Goal: Task Accomplishment & Management: Manage account settings

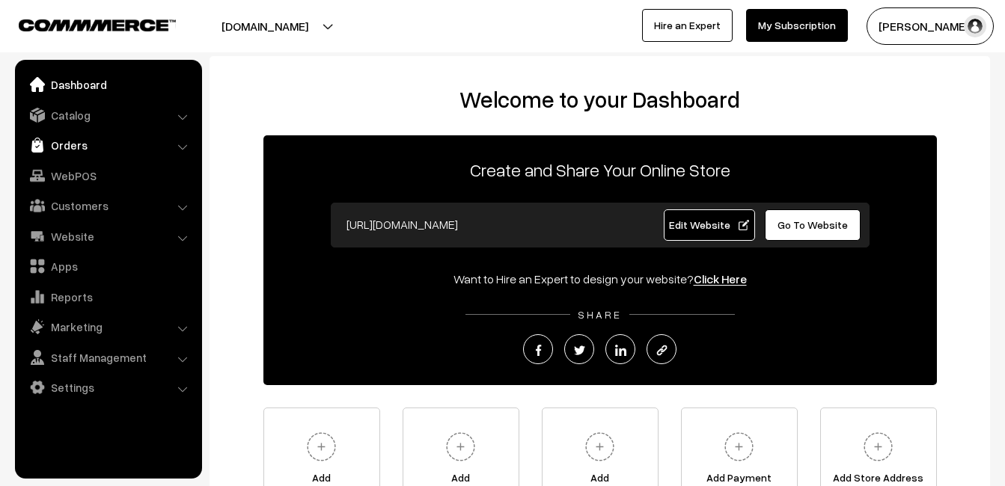
click at [82, 147] on link "Orders" at bounding box center [108, 145] width 178 height 27
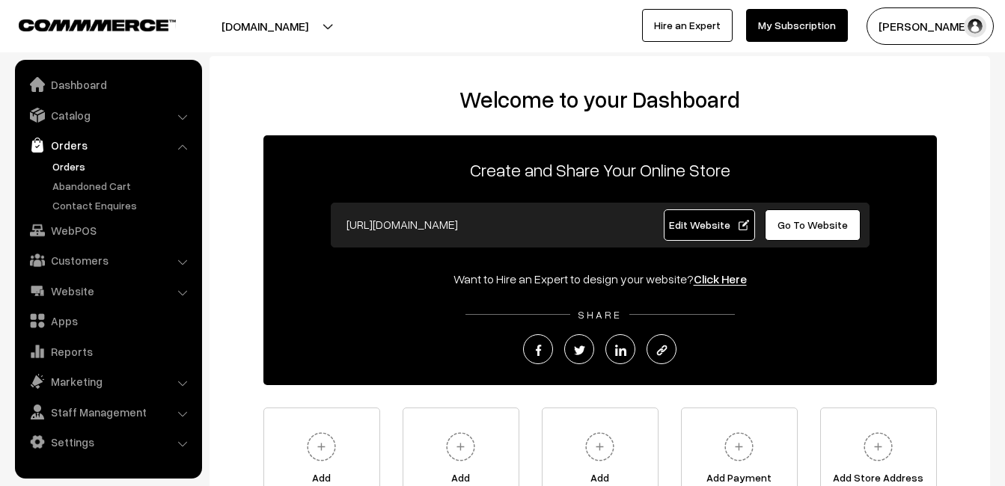
click at [79, 162] on link "Orders" at bounding box center [123, 167] width 148 height 16
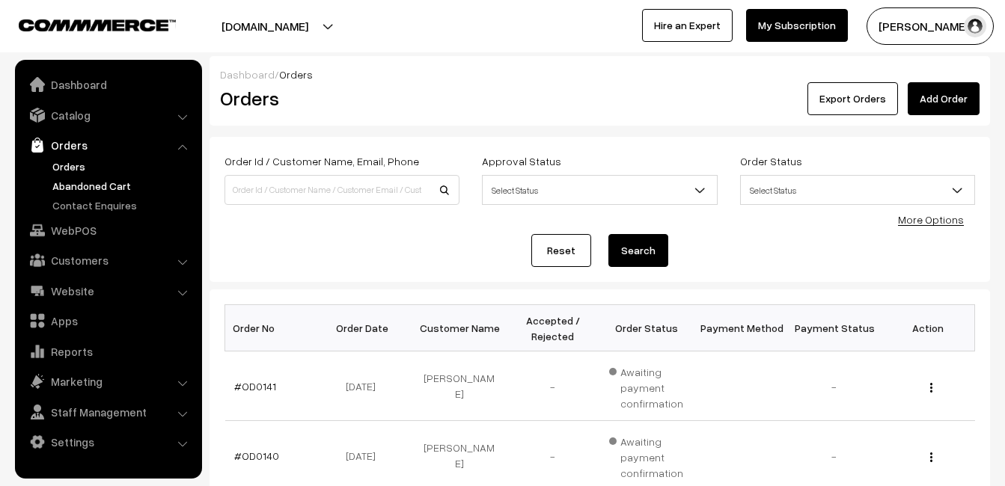
click at [78, 188] on link "Abandoned Cart" at bounding box center [123, 186] width 148 height 16
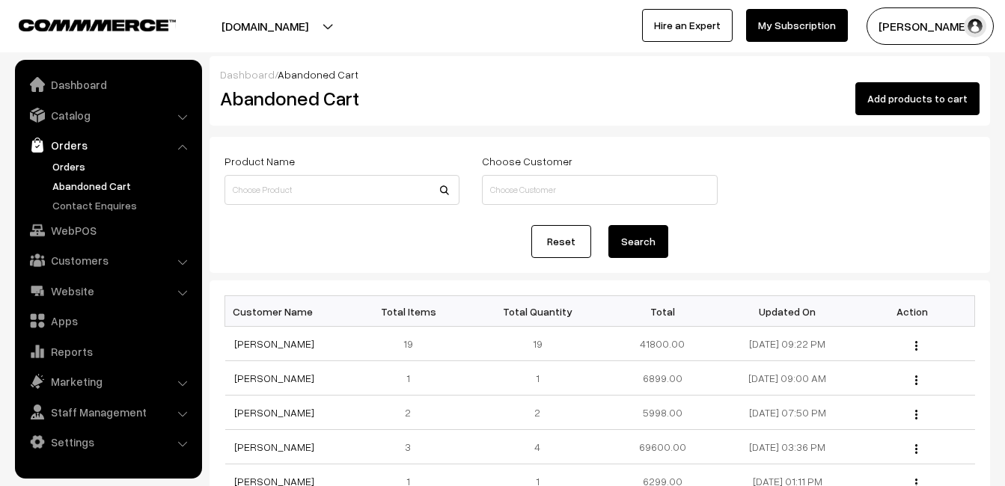
click at [72, 163] on link "Orders" at bounding box center [123, 167] width 148 height 16
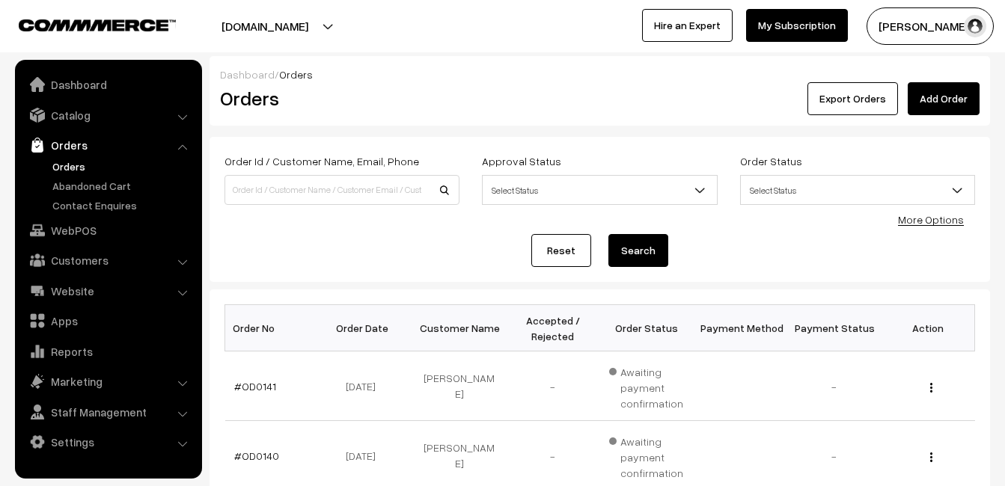
click at [920, 37] on button "[PERSON_NAME]" at bounding box center [930, 25] width 127 height 37
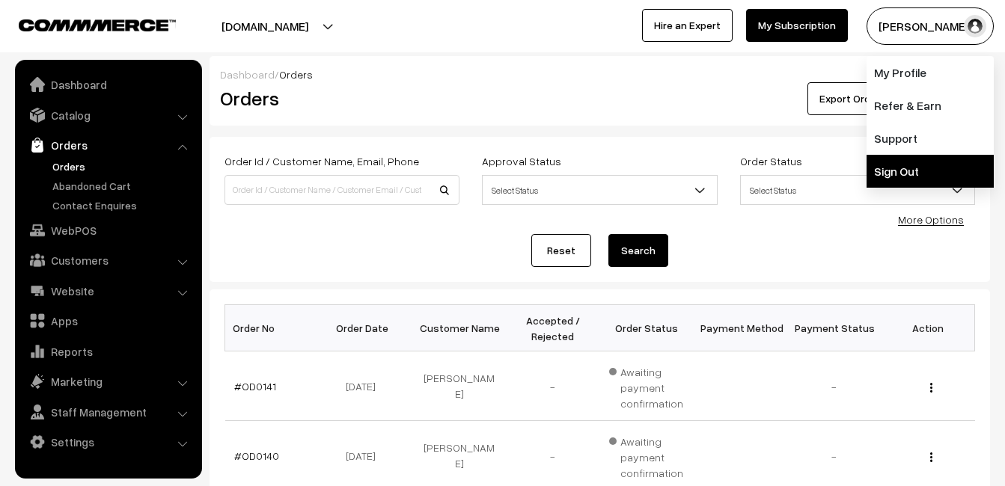
click at [915, 159] on link "Sign Out" at bounding box center [930, 171] width 127 height 33
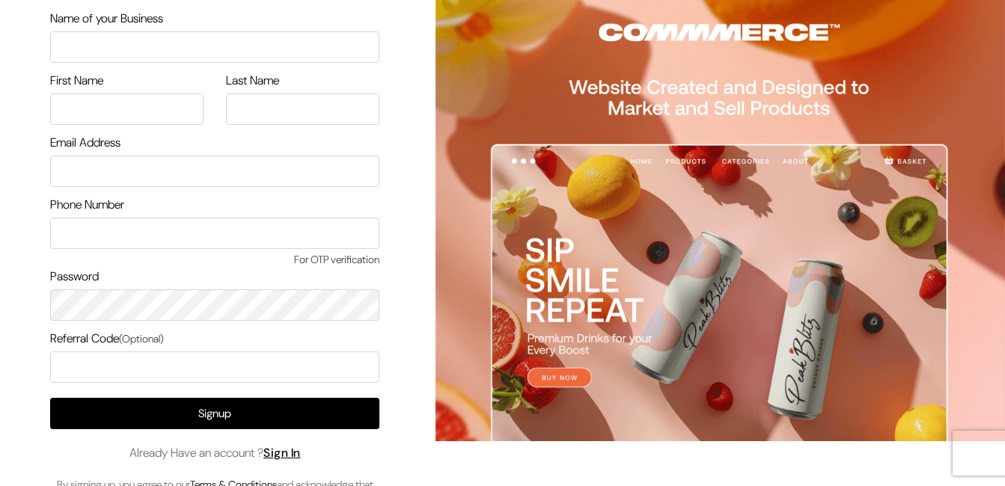
scroll to position [79, 0]
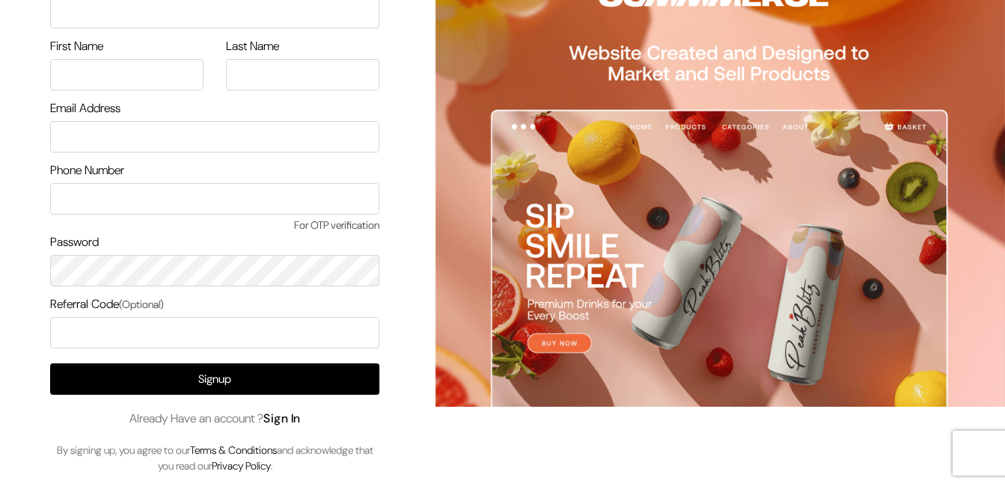
click at [287, 424] on link "Sign In" at bounding box center [281, 419] width 37 height 16
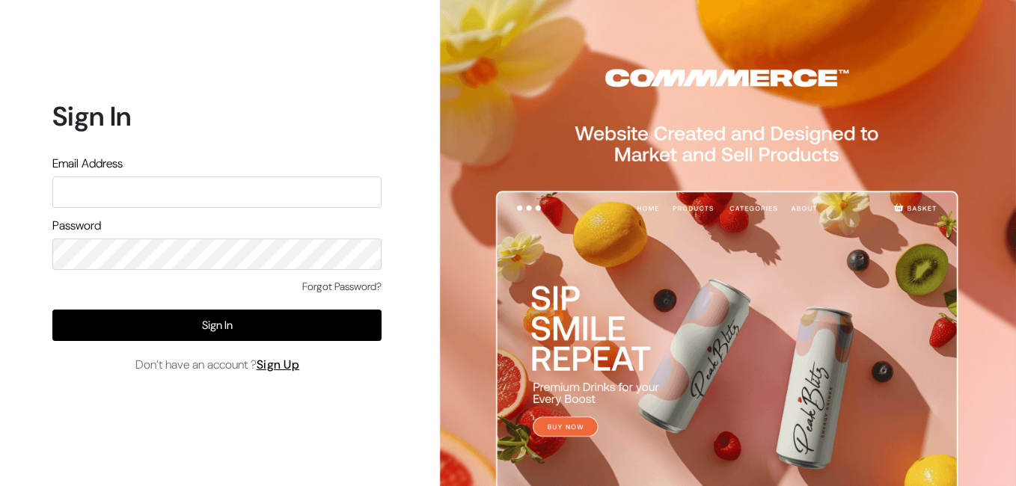
click at [153, 186] on input "text" at bounding box center [216, 192] width 329 height 31
type input "[EMAIL_ADDRESS][DOMAIN_NAME]"
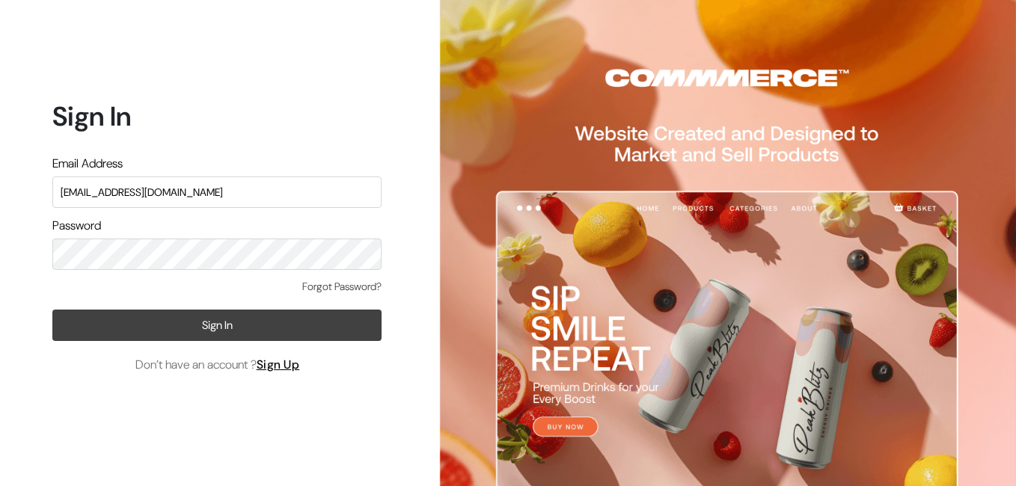
click at [211, 329] on button "Sign In" at bounding box center [216, 325] width 329 height 31
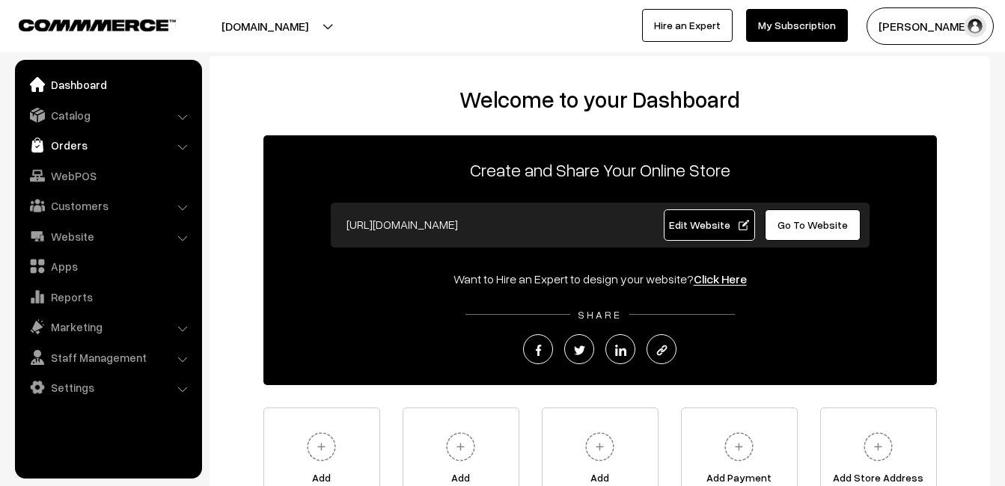
click at [72, 149] on link "Orders" at bounding box center [108, 145] width 178 height 27
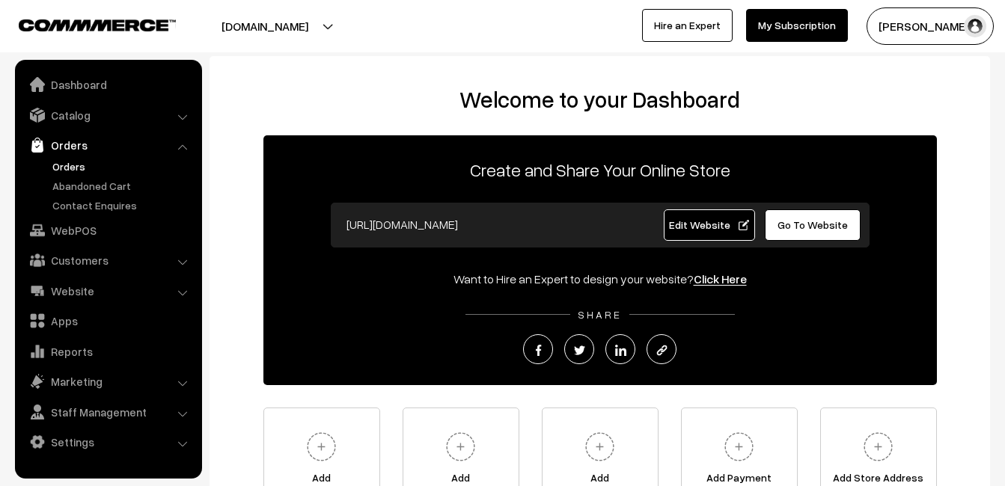
click at [71, 165] on link "Orders" at bounding box center [123, 167] width 148 height 16
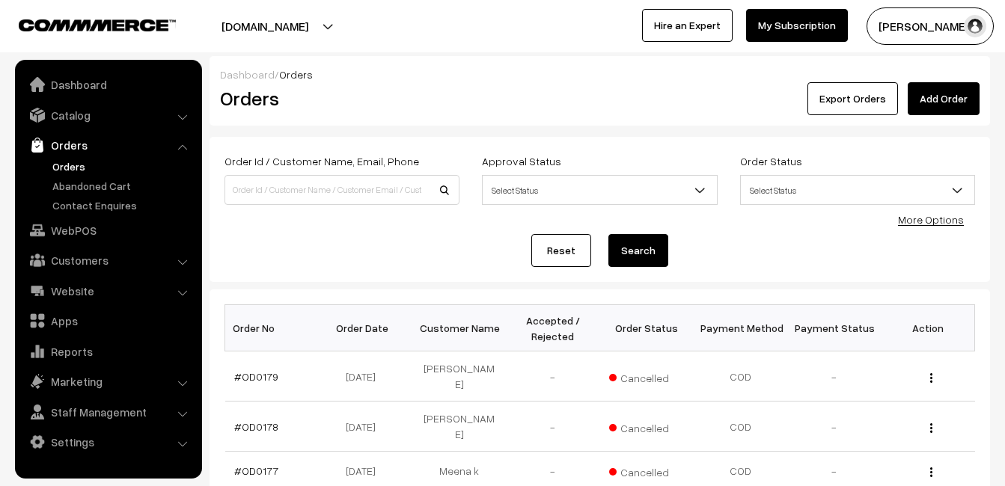
click at [85, 166] on link "Orders" at bounding box center [123, 167] width 148 height 16
click at [77, 119] on link "Catalog" at bounding box center [108, 115] width 178 height 27
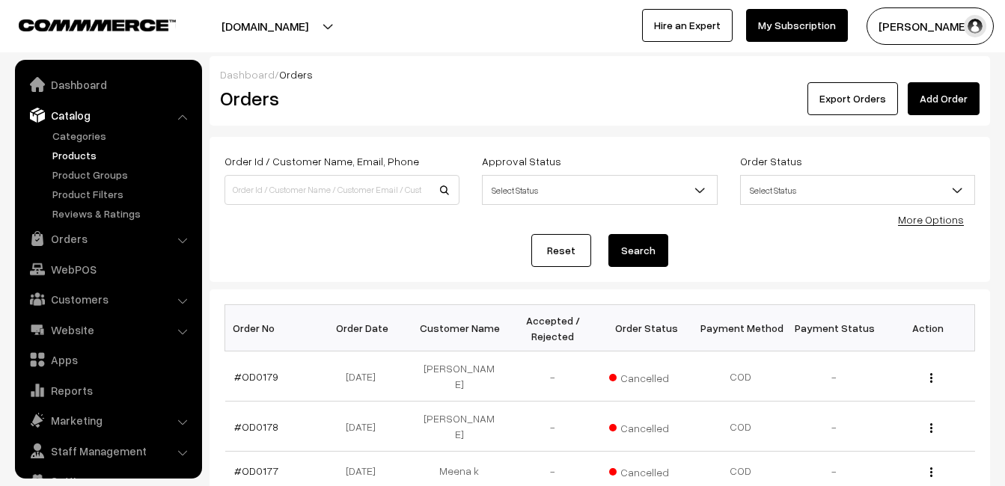
click at [74, 150] on link "Products" at bounding box center [123, 155] width 148 height 16
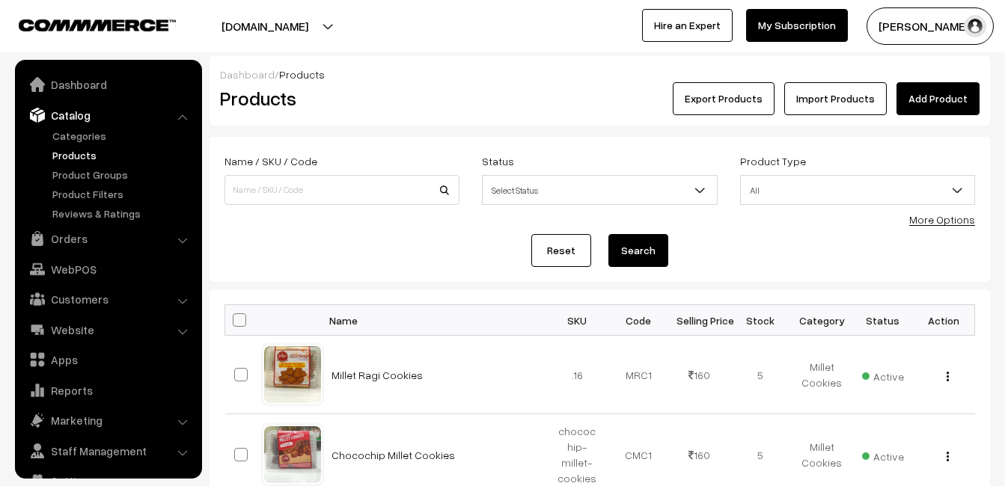
click at [271, 183] on input at bounding box center [341, 190] width 235 height 30
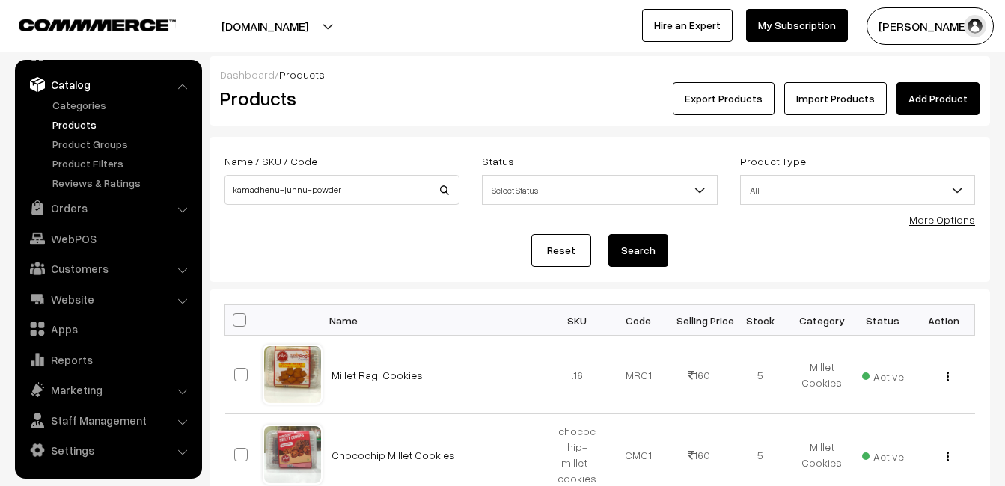
type input "kamadhenu-junnu-powder"
click at [627, 254] on button "Search" at bounding box center [638, 250] width 60 height 33
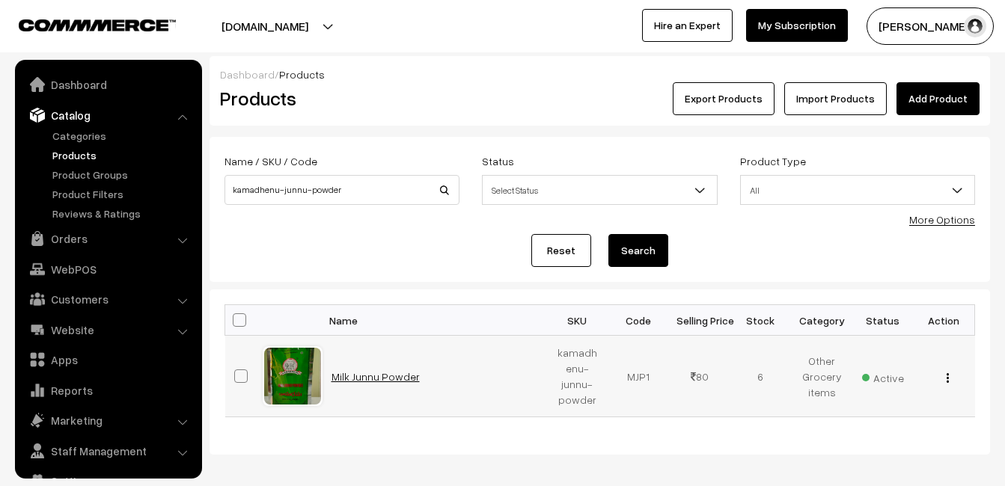
scroll to position [31, 0]
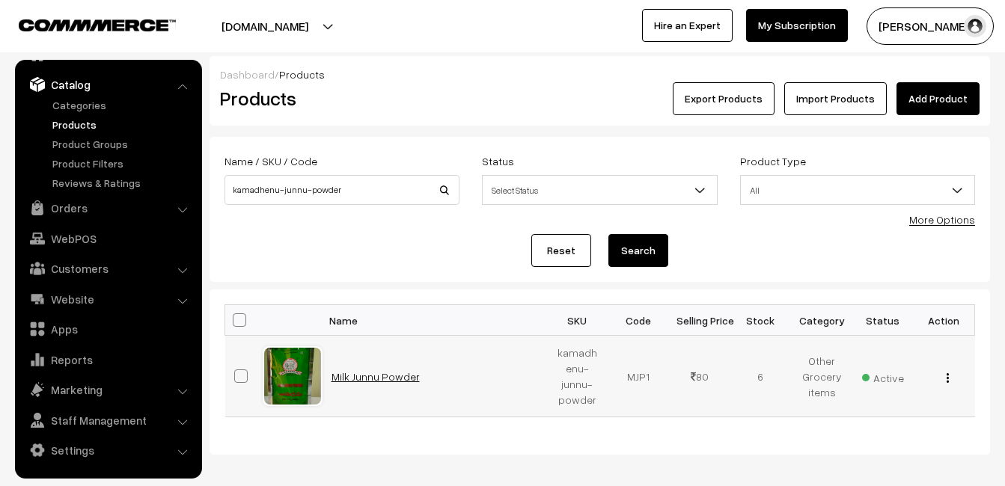
click at [391, 374] on link "Milk Junnu Powder" at bounding box center [376, 376] width 88 height 13
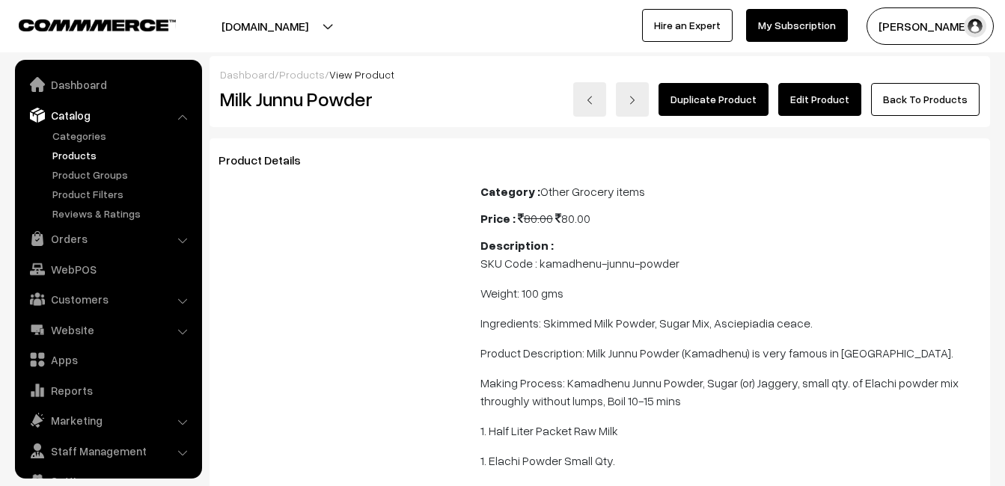
scroll to position [31, 0]
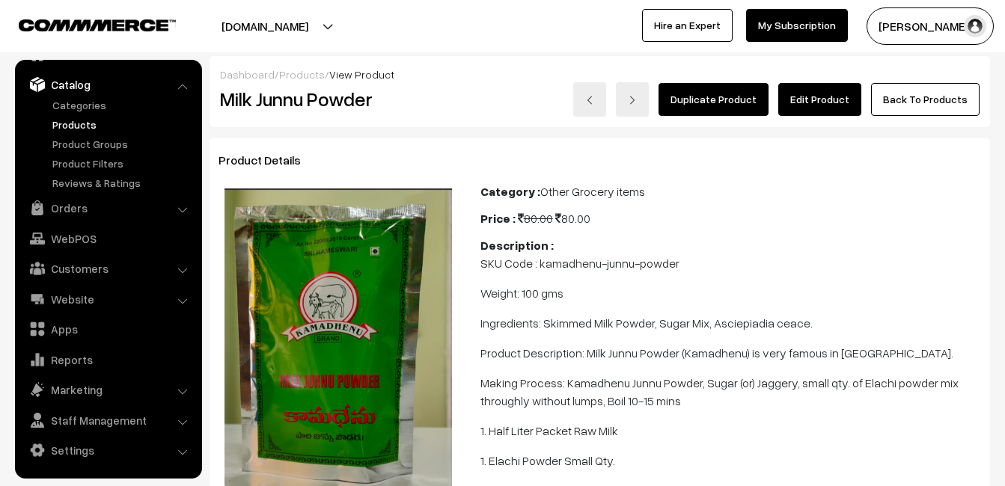
click at [813, 103] on link "Edit Product" at bounding box center [819, 99] width 83 height 33
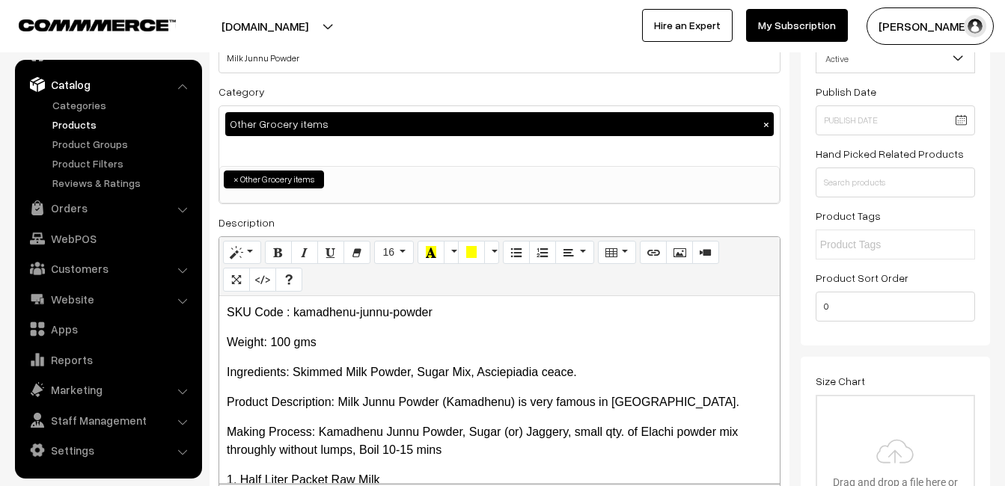
scroll to position [150, 0]
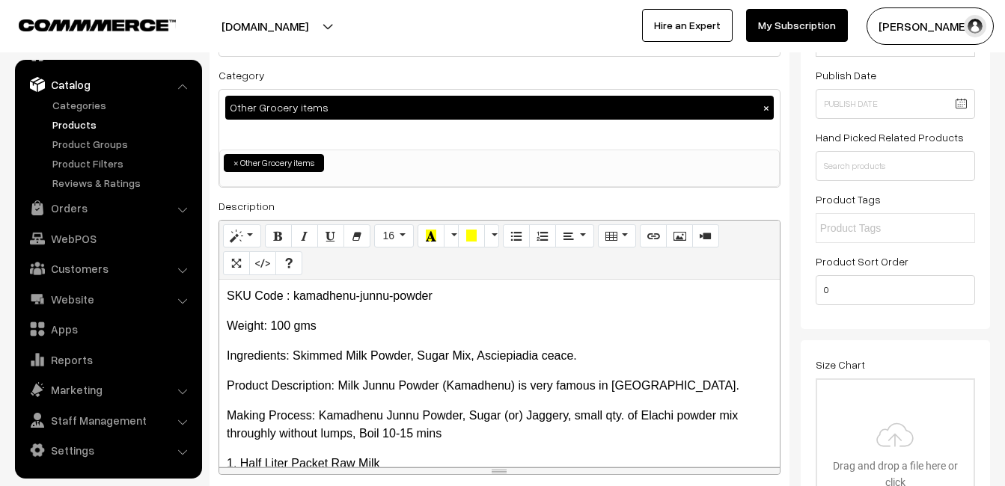
click at [227, 293] on p "SKU Code : kamadhenu-junnu-powder" at bounding box center [500, 296] width 546 height 18
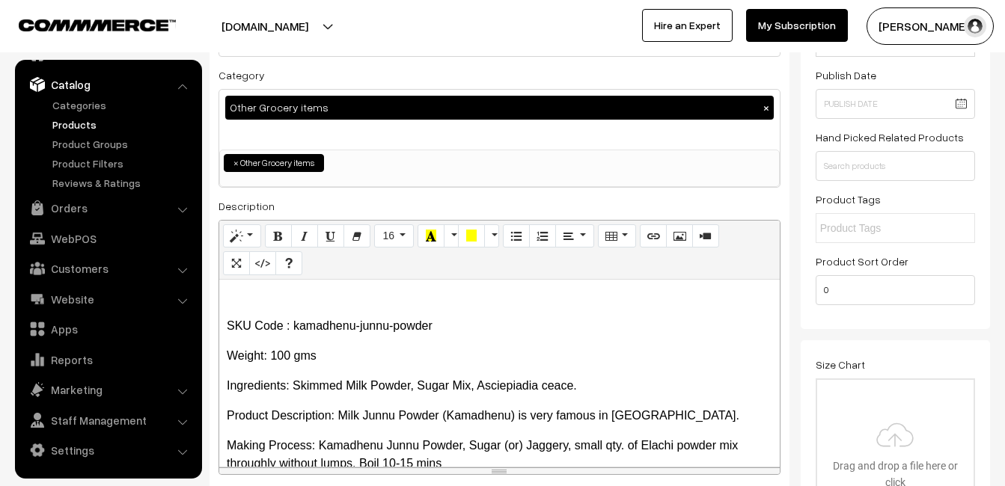
click at [253, 295] on p at bounding box center [500, 296] width 546 height 18
paste div
click at [230, 296] on p "kamadhenu-junnu-powder" at bounding box center [500, 296] width 546 height 18
click at [294, 296] on p "Kamadhenu-junnu-powder" at bounding box center [500, 296] width 546 height 18
drag, startPoint x: 329, startPoint y: 293, endPoint x: 427, endPoint y: 299, distance: 98.2
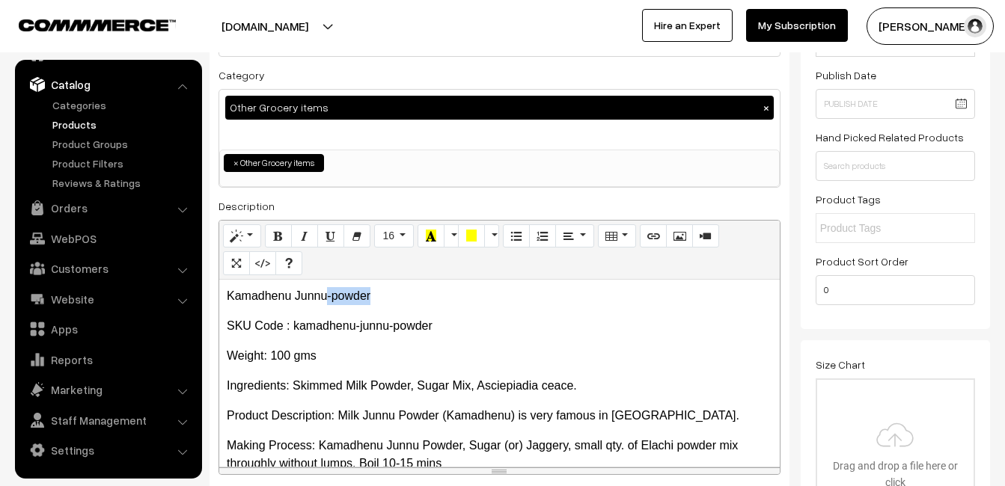
click at [427, 299] on p "Kamadhenu Junnu-powder" at bounding box center [500, 296] width 546 height 18
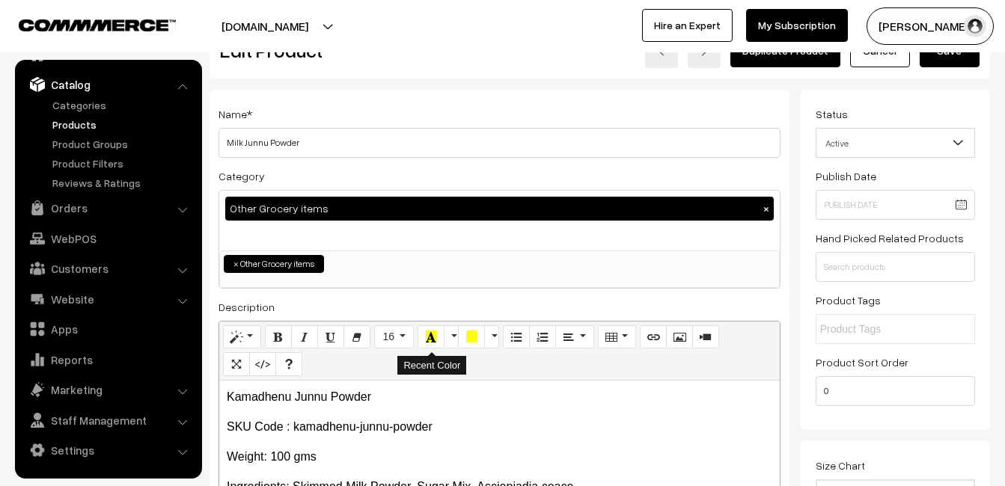
scroll to position [75, 0]
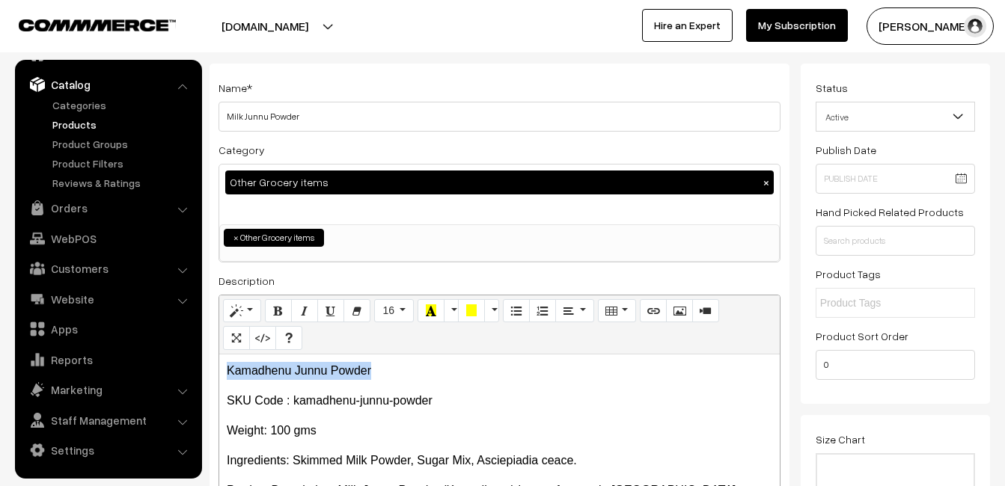
drag, startPoint x: 227, startPoint y: 372, endPoint x: 376, endPoint y: 371, distance: 149.7
click at [376, 371] on p "Kamadhenu Junnu Powder" at bounding box center [500, 371] width 546 height 18
copy p "Kamadhenu Junnu Powder"
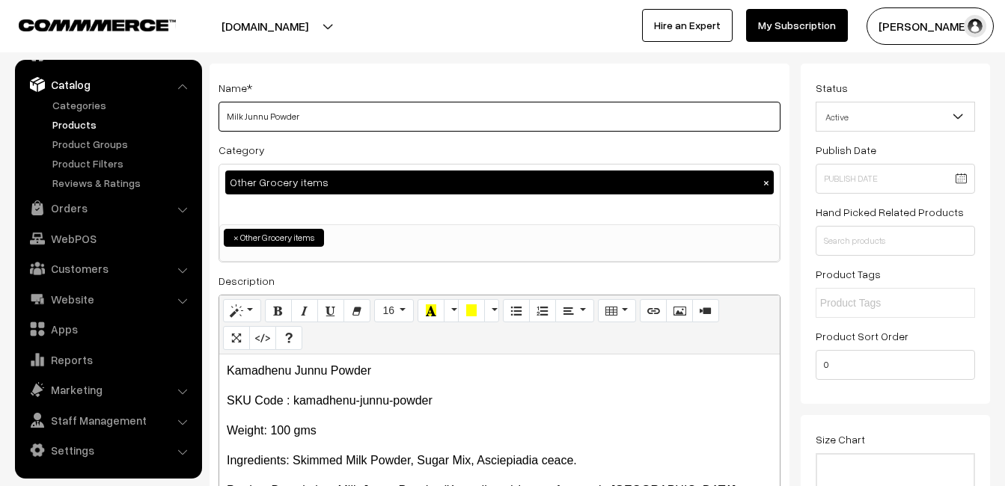
drag, startPoint x: 225, startPoint y: 116, endPoint x: 332, endPoint y: 117, distance: 107.0
click at [332, 117] on input "Milk Junnu Powder" at bounding box center [500, 117] width 562 height 30
paste input "Kamadhenu"
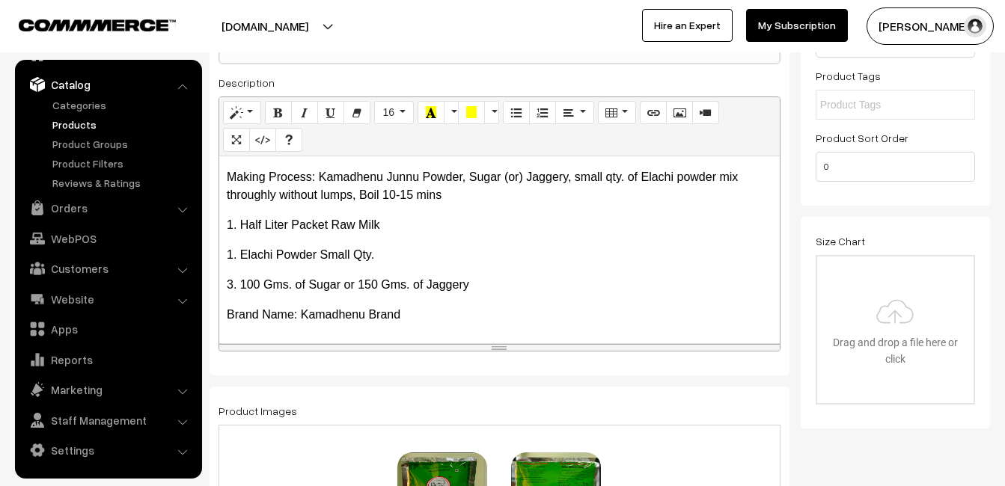
scroll to position [299, 0]
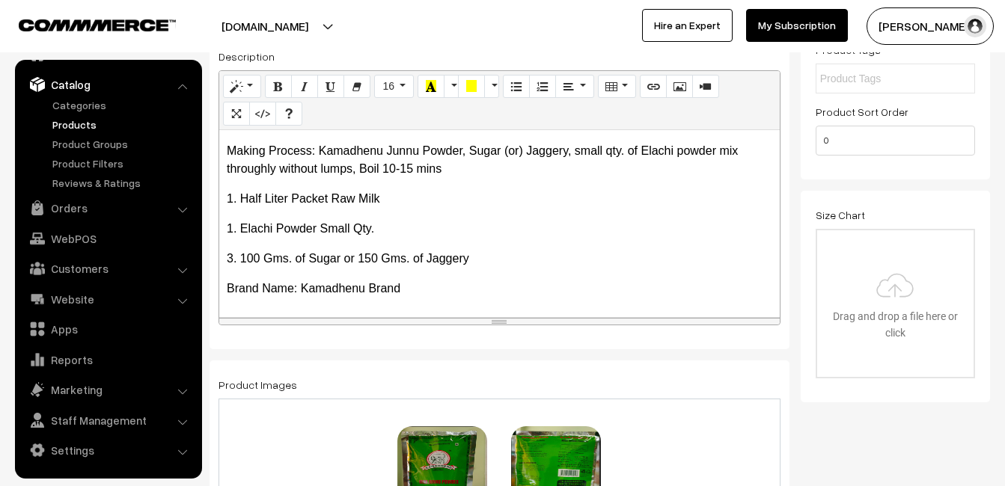
type input "Kamadhenu Junnu Powder"
click at [474, 297] on p "Brand Name: Kamadhenu Brand" at bounding box center [500, 289] width 546 height 18
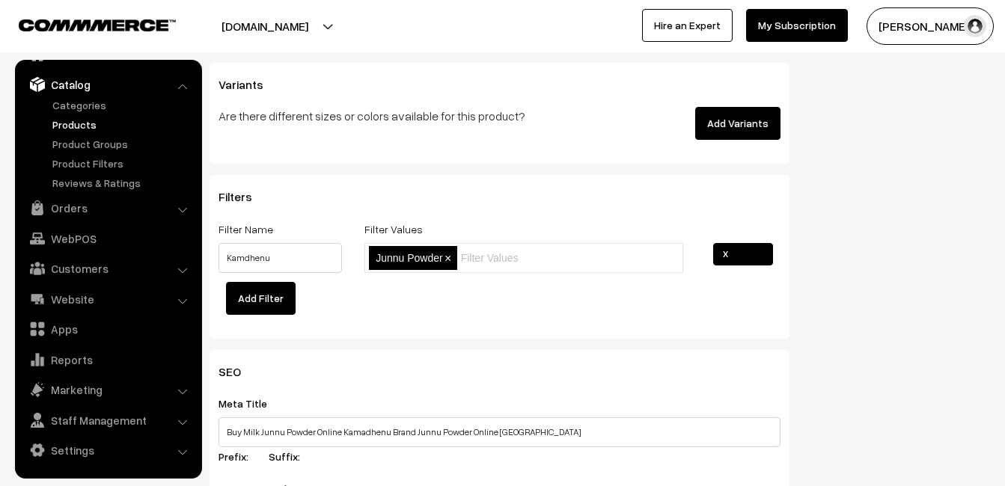
scroll to position [1871, 0]
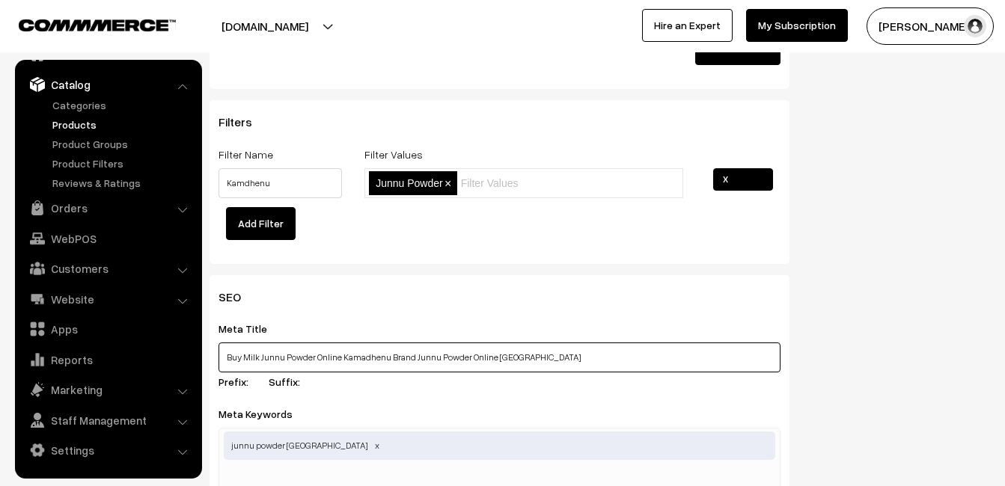
drag, startPoint x: 337, startPoint y: 354, endPoint x: 382, endPoint y: 357, distance: 45.7
click at [382, 357] on input "Buy Milk Junnu Powder Online Kamadhenu Brand Junnu Powder Online Hyderabad" at bounding box center [500, 358] width 562 height 30
drag, startPoint x: 242, startPoint y: 358, endPoint x: 257, endPoint y: 355, distance: 15.3
click at [257, 355] on input "Buy Milk Junnu Powder Online Kamadhenu Brand Junnu Powder Online Hyderabad" at bounding box center [500, 358] width 562 height 30
paste input "Kamadhenu"
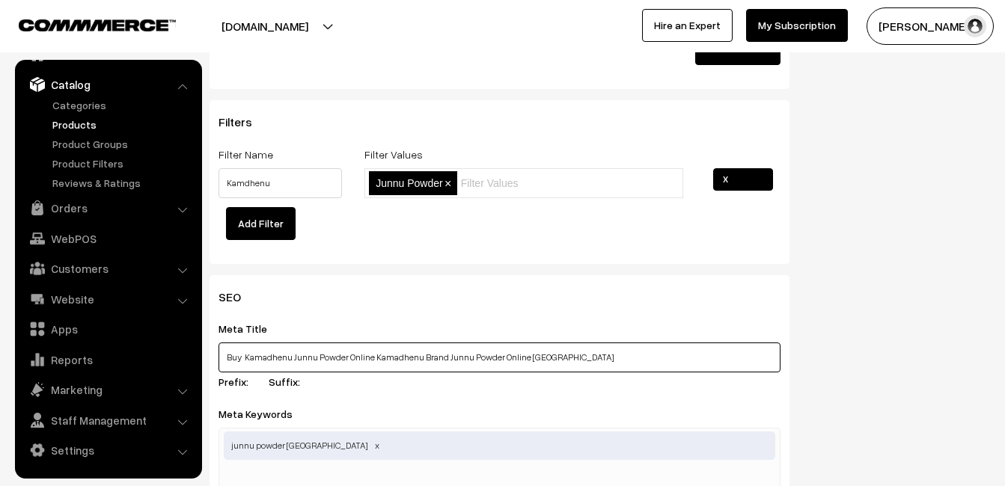
click at [368, 356] on input "Buy Kamadhenu Junnu Powder Online Kamadhenu Brand Junnu Powder Online Hyderabad" at bounding box center [500, 358] width 562 height 30
drag, startPoint x: 370, startPoint y: 358, endPoint x: 438, endPoint y: 357, distance: 67.4
click at [438, 357] on input "Buy Kamadhenu Junnu Powder Online Kamadhenu Brand Junnu Powder Online Hyderabad" at bounding box center [500, 358] width 562 height 30
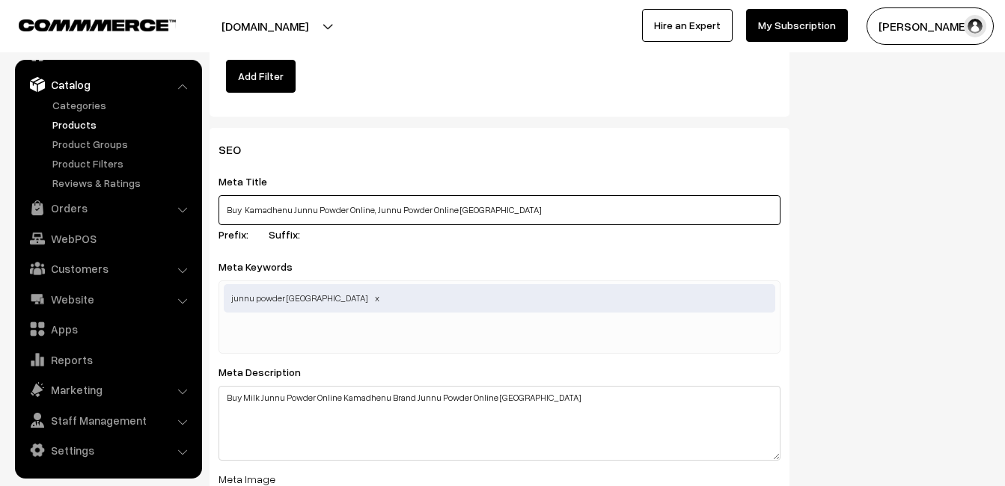
scroll to position [2020, 0]
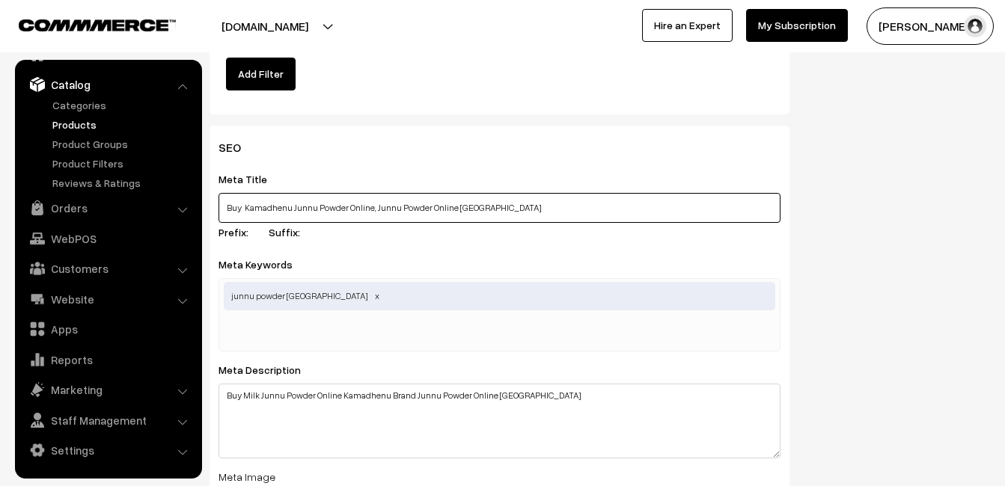
drag, startPoint x: 227, startPoint y: 204, endPoint x: 367, endPoint y: 209, distance: 140.0
click at [367, 209] on input "Buy Kamadhenu Junnu Powder Online, Junnu Powder Online Hyderabad" at bounding box center [500, 208] width 562 height 30
type input "Buy Kamadhenu Junnu Powder Online, Junnu Powder Online Hyderabad"
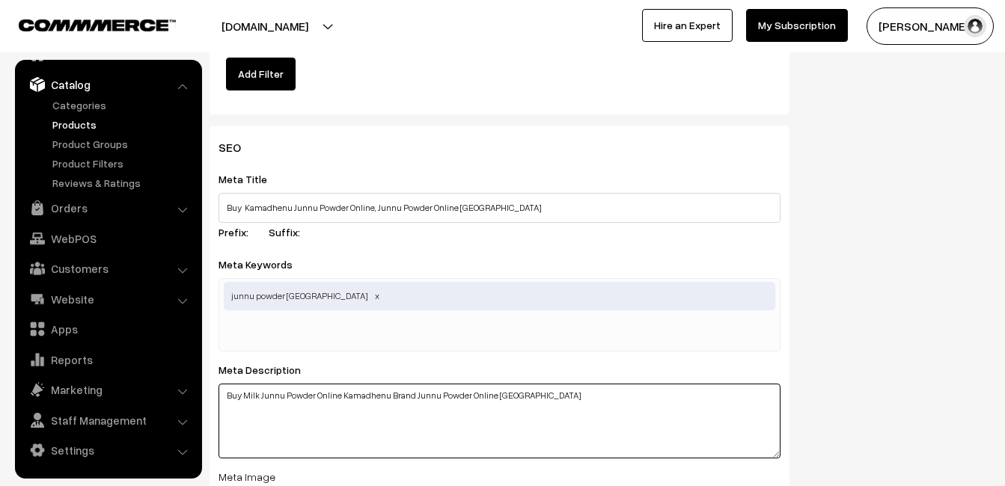
drag, startPoint x: 225, startPoint y: 394, endPoint x: 339, endPoint y: 397, distance: 113.8
click at [339, 397] on textarea "Buy Milk Junnu Powder Online Kamadhenu Brand Junnu Powder Online Hyderabad" at bounding box center [500, 421] width 562 height 75
paste textarea "Kamadhenu Junnu Powder Online"
click at [321, 425] on textarea "Buy Milk Junnu Powder Online Kamadhenu Brand Junnu Powder Online Hyderabad" at bounding box center [500, 421] width 562 height 75
click at [368, 396] on textarea "Buy Milk Junnu Powder Online Kamadhenu Brand Junnu Powder Online Hyderabad" at bounding box center [500, 421] width 562 height 75
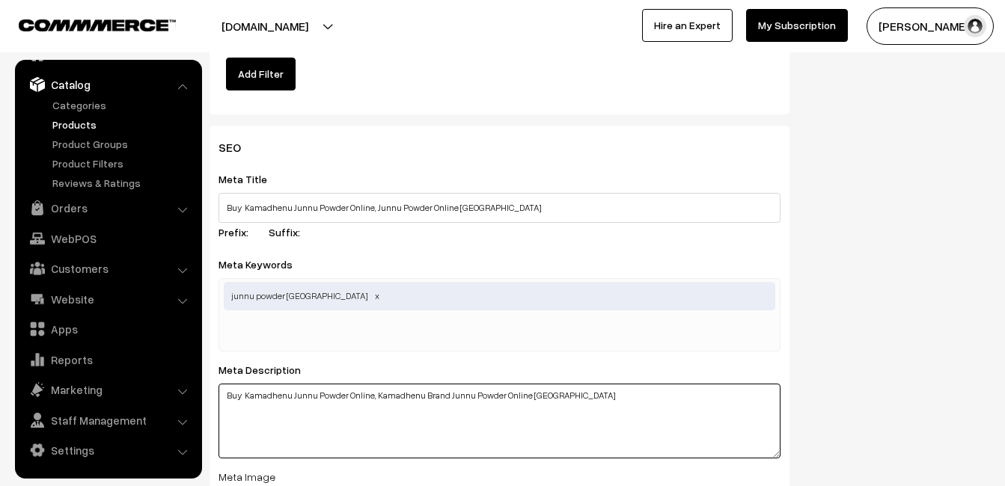
drag, startPoint x: 373, startPoint y: 396, endPoint x: 443, endPoint y: 392, distance: 69.7
click at [443, 392] on textarea "Buy Milk Junnu Powder Online Kamadhenu Brand Junnu Powder Online Hyderabad" at bounding box center [500, 421] width 562 height 75
click at [505, 400] on textarea "Buy Milk Junnu Powder Online Kamadhenu Brand Junnu Powder Online Hyderabad" at bounding box center [500, 421] width 562 height 75
paste textarea "kamadhenu junnu powder hyderabad"
click at [501, 394] on textarea "Buy Milk Junnu Powder Online Kamadhenu Brand Junnu Powder Online Hyderabad" at bounding box center [500, 421] width 562 height 75
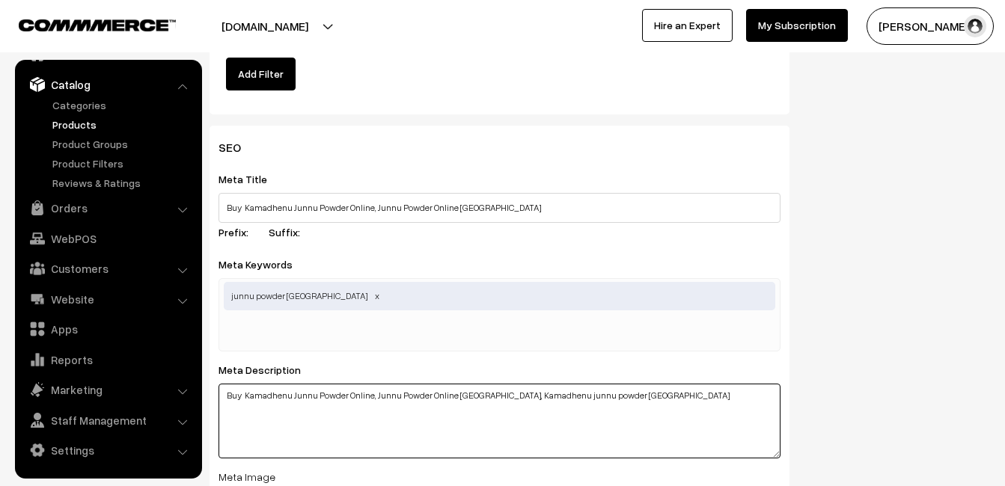
click at [545, 397] on textarea "Buy Milk Junnu Powder Online Kamadhenu Brand Junnu Powder Online Hyderabad" at bounding box center [500, 421] width 562 height 75
type textarea "Buy Kamadhenu Junnu Powder Online, Junnu Powder Online Hyderabad, Kamadhenu jun…"
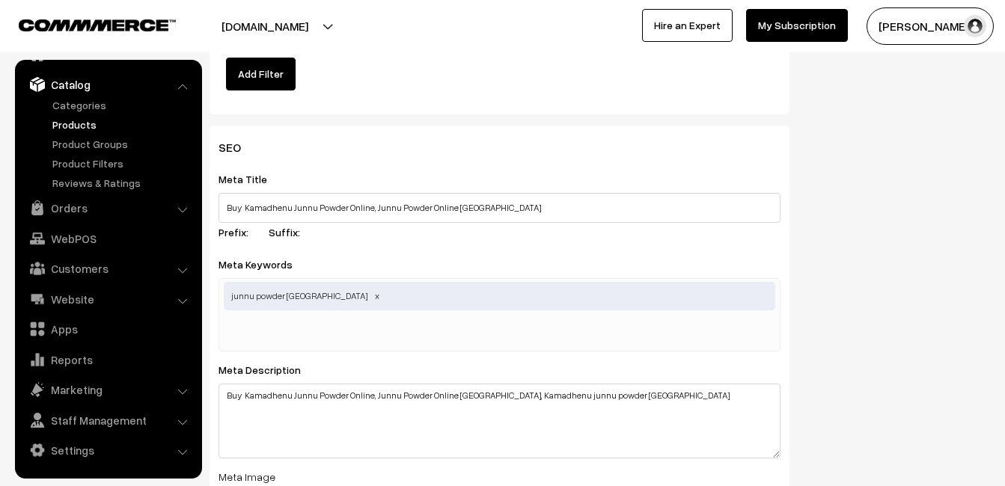
click at [369, 329] on input "text" at bounding box center [302, 333] width 156 height 30
type input "kamadhenu junnu powder near me"
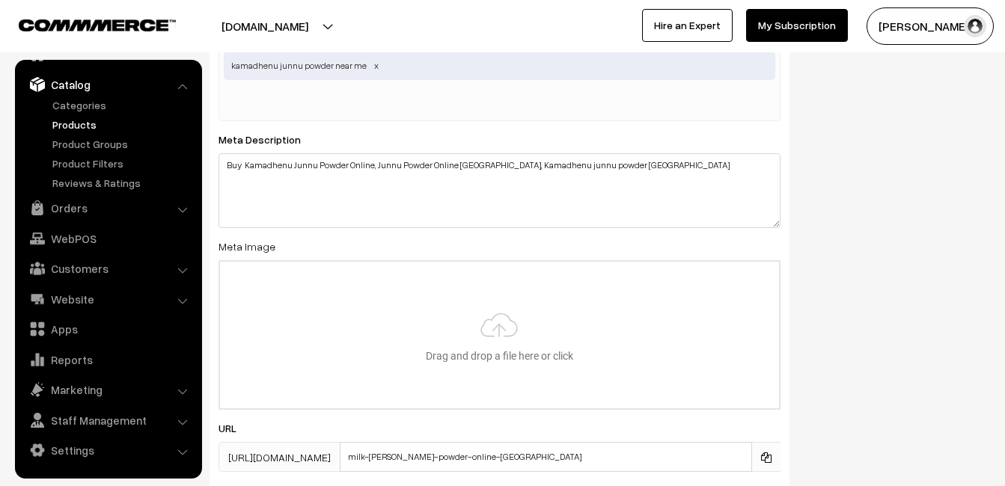
scroll to position [2320, 0]
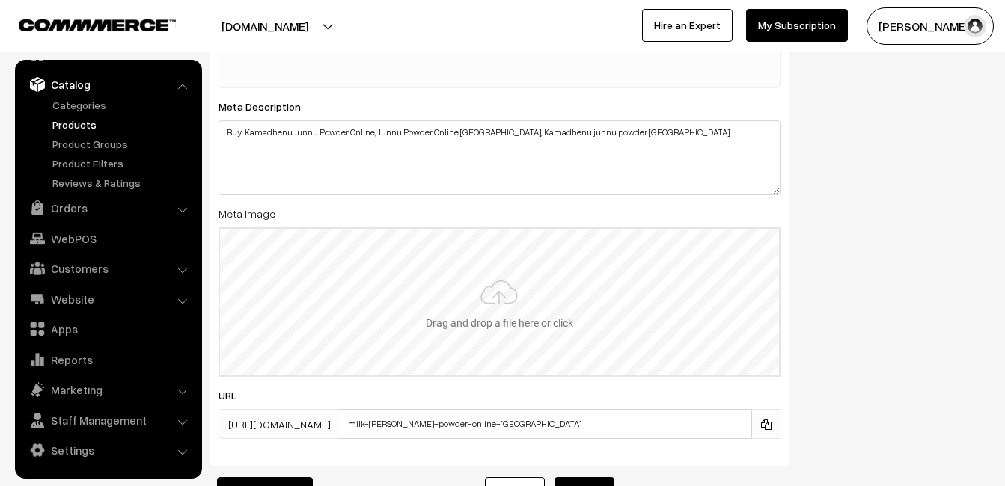
click at [492, 302] on input "file" at bounding box center [499, 302] width 559 height 147
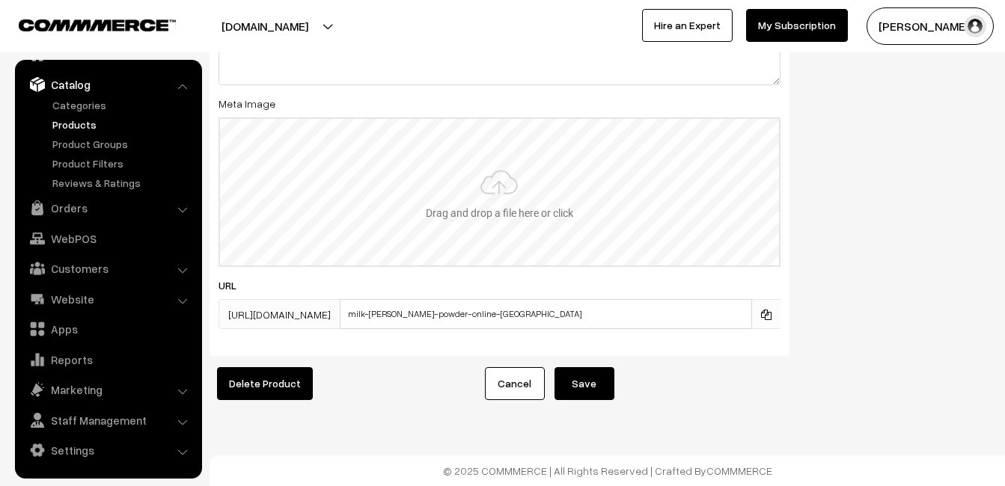
scroll to position [2441, 0]
click at [579, 367] on button "Save" at bounding box center [585, 383] width 60 height 33
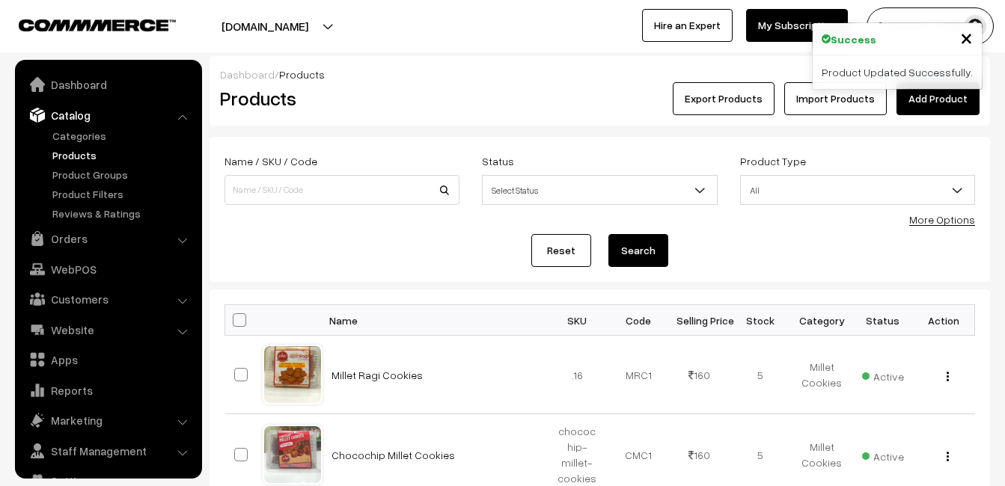
scroll to position [31, 0]
